Goal: Entertainment & Leisure: Browse casually

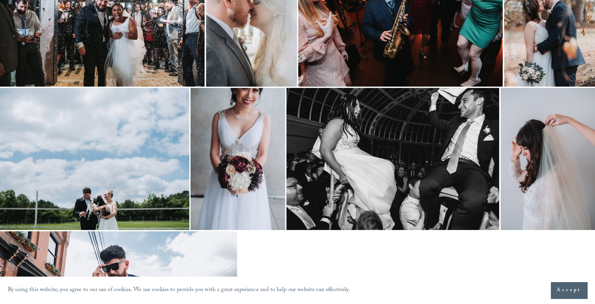
scroll to position [743, 0]
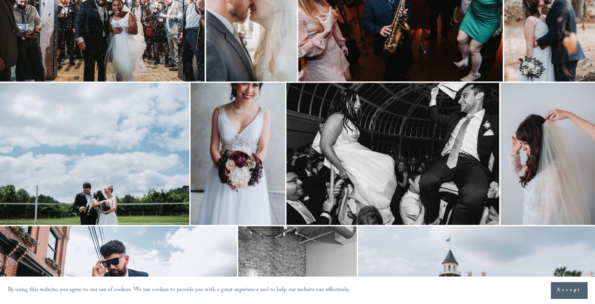
click at [251, 167] on div at bounding box center [297, 152] width 595 height 304
click at [251, 167] on img at bounding box center [238, 154] width 95 height 142
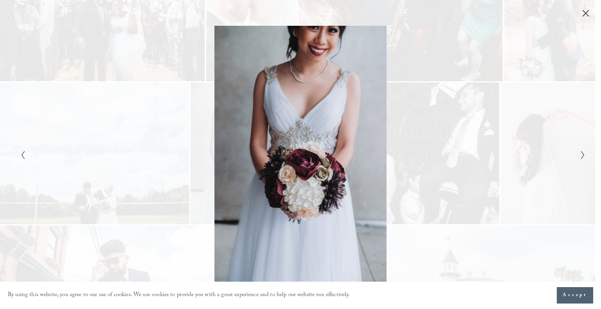
click at [495, 192] on div "Gallery" at bounding box center [441, 155] width 282 height 258
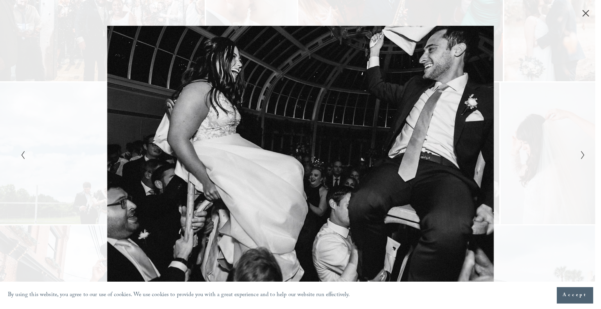
click at [587, 14] on icon "Close" at bounding box center [586, 13] width 6 height 6
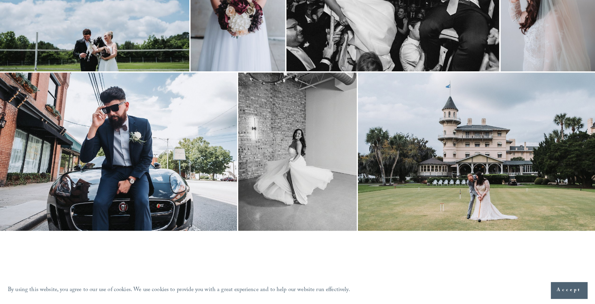
scroll to position [900, 0]
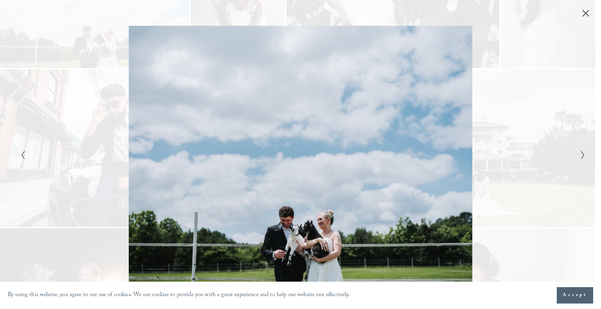
click at [316, 216] on div "Gallery" at bounding box center [441, 155] width 282 height 258
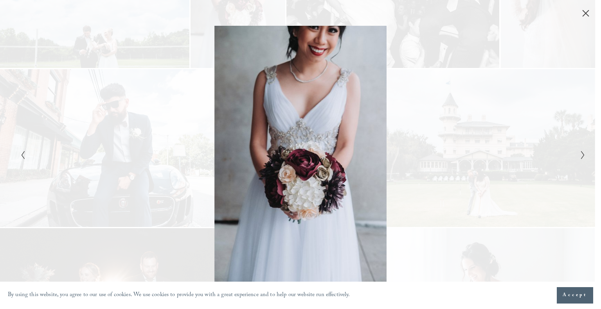
click at [316, 216] on div "Gallery" at bounding box center [441, 155] width 282 height 258
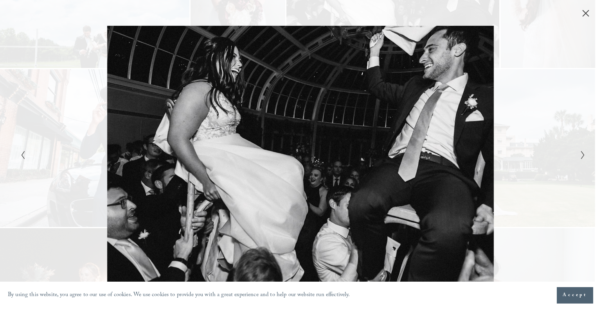
click at [582, 15] on icon "Close" at bounding box center [586, 13] width 8 height 8
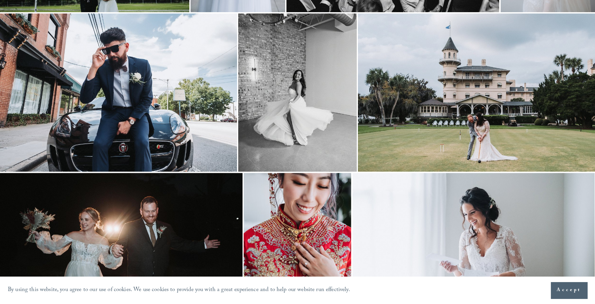
scroll to position [861, 0]
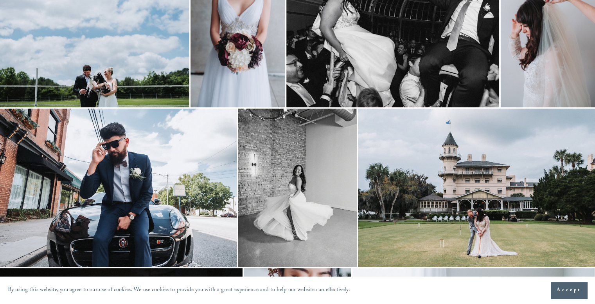
click at [113, 67] on img at bounding box center [94, 36] width 189 height 142
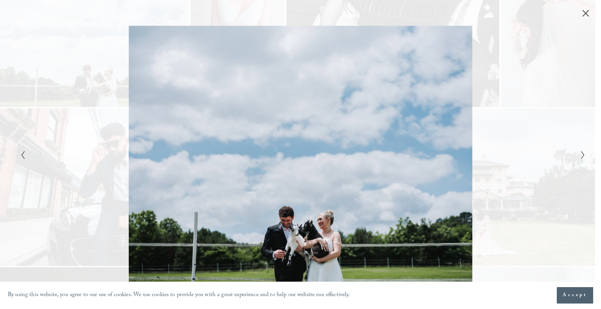
click at [590, 14] on button "Close" at bounding box center [585, 13] width 13 height 9
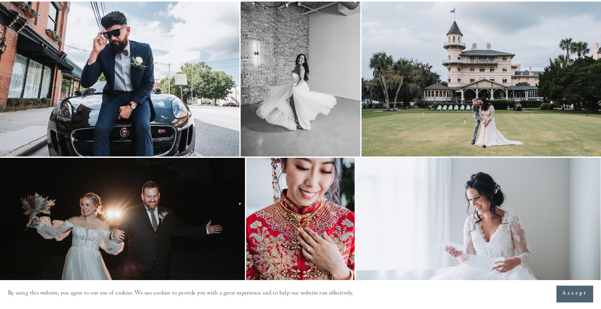
scroll to position [978, 0]
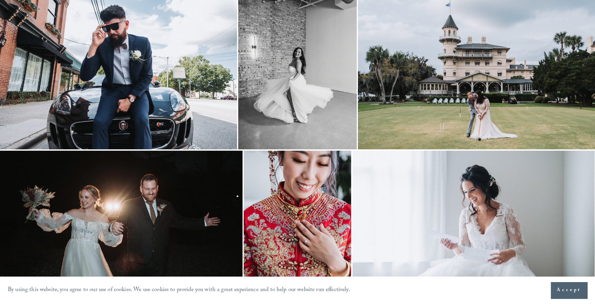
click at [491, 102] on img at bounding box center [476, 70] width 237 height 158
